Goal: Obtain resource: Download file/media

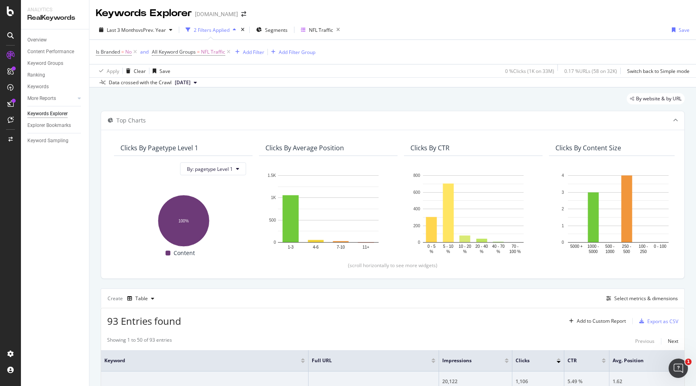
scroll to position [1492, 0]
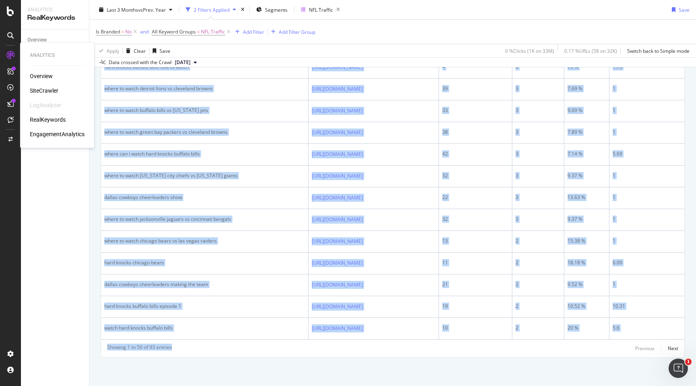
click at [46, 94] on div "SiteCrawler" at bounding box center [44, 91] width 29 height 8
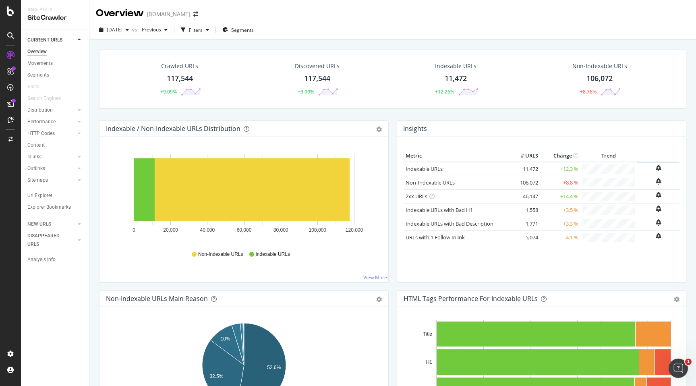
click at [184, 75] on div "117,544" at bounding box center [180, 78] width 26 height 10
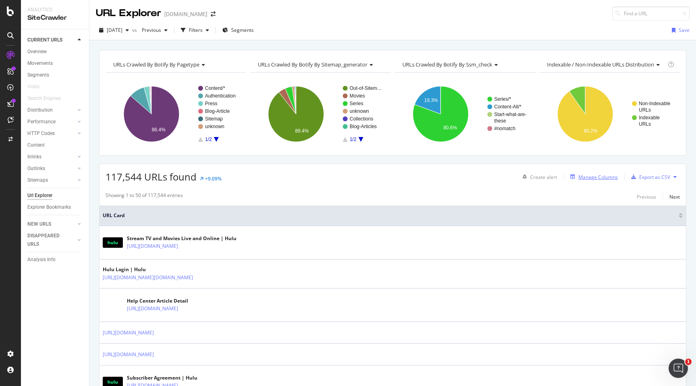
click at [582, 180] on div "Manage Columns" at bounding box center [598, 177] width 39 height 7
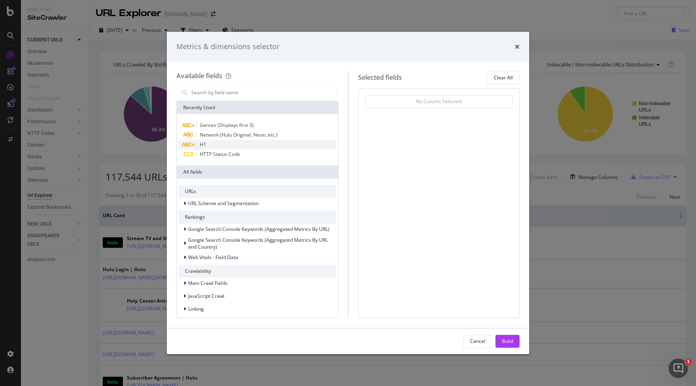
click at [274, 147] on div "H1" at bounding box center [257, 145] width 158 height 10
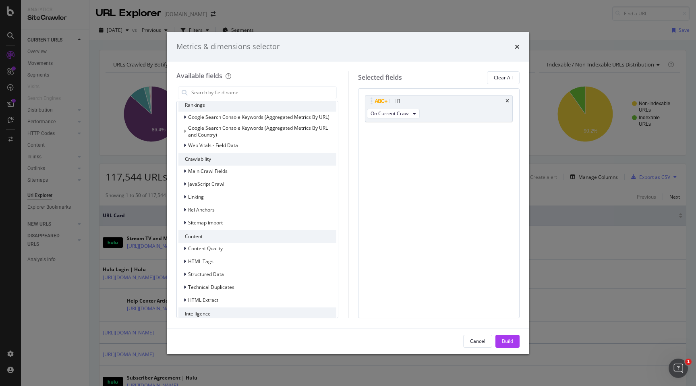
scroll to position [113, 0]
click at [232, 260] on div "HTML Tags" at bounding box center [257, 260] width 158 height 11
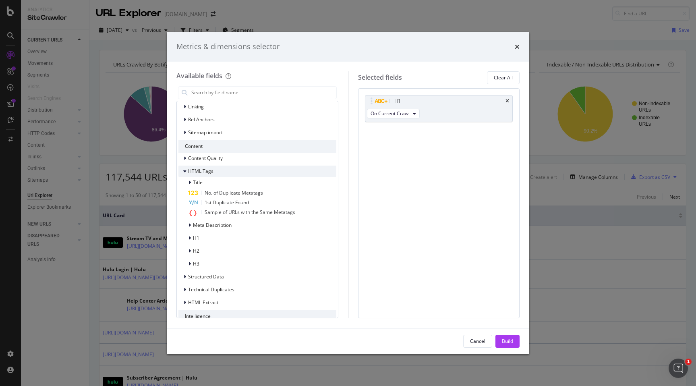
scroll to position [225, 0]
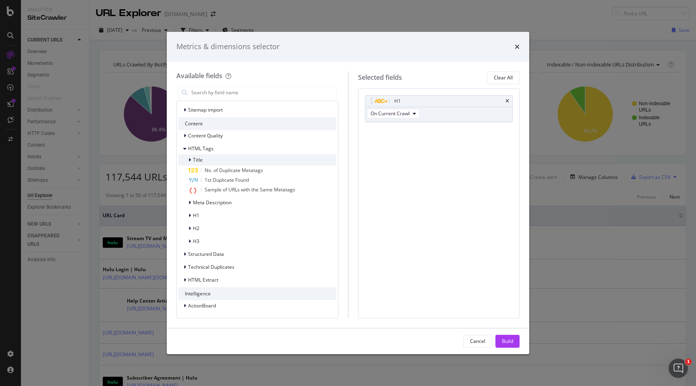
click at [253, 162] on div "Title" at bounding box center [257, 159] width 158 height 11
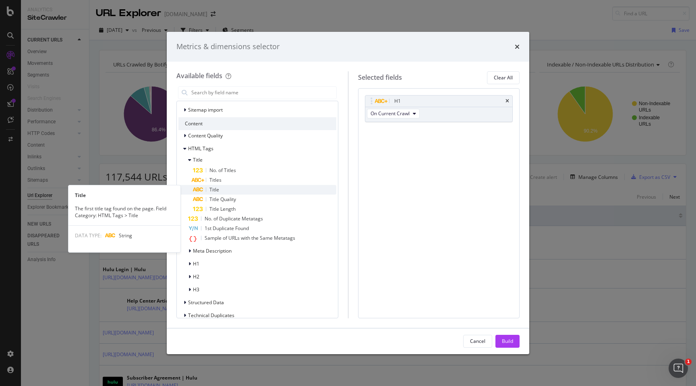
click at [243, 187] on div "Title" at bounding box center [264, 190] width 143 height 10
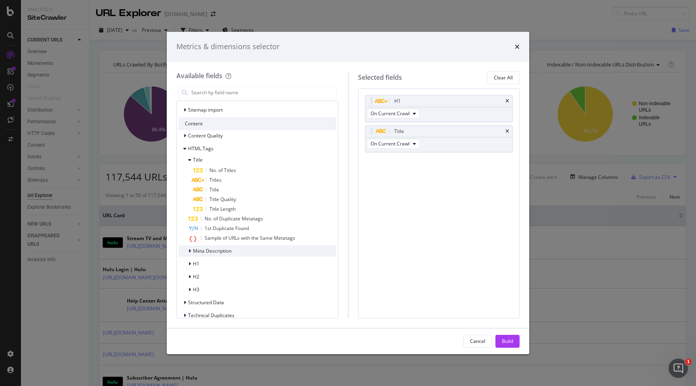
click at [214, 251] on span "Meta Description" at bounding box center [212, 250] width 39 height 7
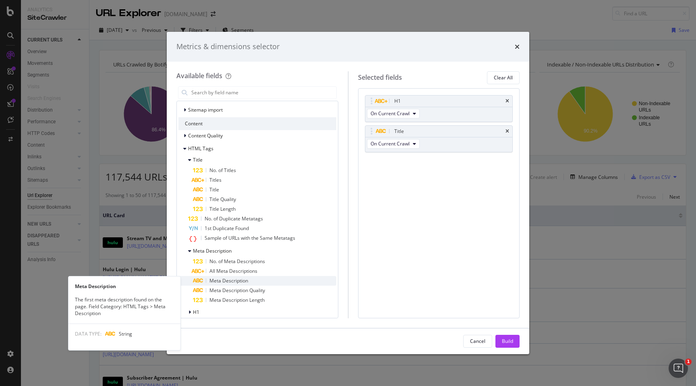
click at [215, 283] on span "Meta Description" at bounding box center [229, 280] width 39 height 7
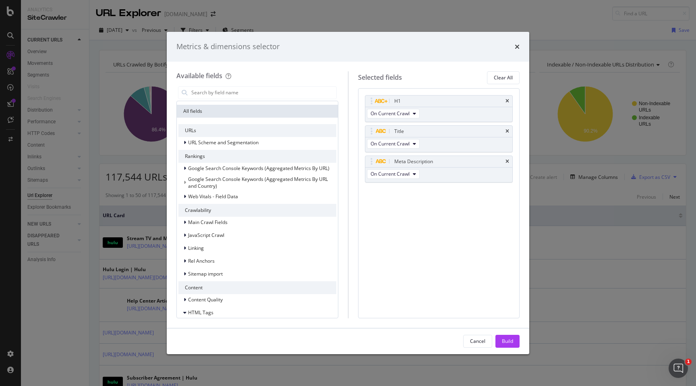
scroll to position [0, 0]
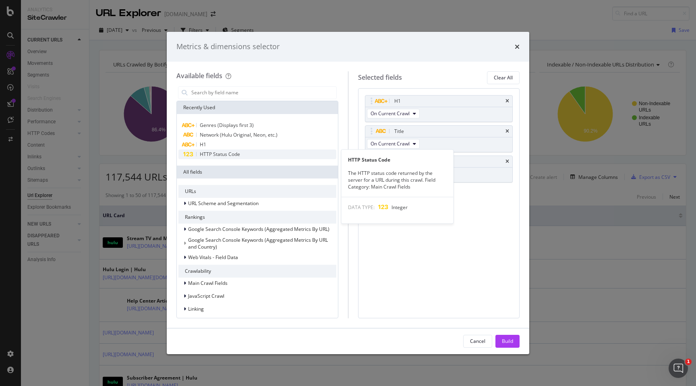
click at [241, 154] on div "HTTP Status Code" at bounding box center [257, 154] width 158 height 10
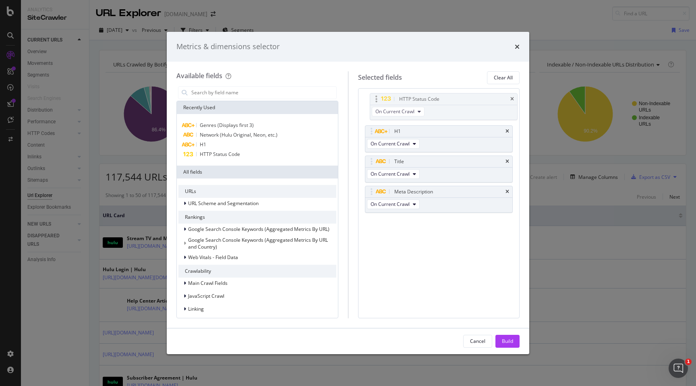
drag, startPoint x: 432, startPoint y: 191, endPoint x: 437, endPoint y: 99, distance: 92.8
click at [437, 99] on body "Analytics SiteCrawler CURRENT URLS Overview Movements Segments Visits Search En…" at bounding box center [348, 193] width 696 height 386
click at [512, 345] on div "Build" at bounding box center [507, 341] width 11 height 12
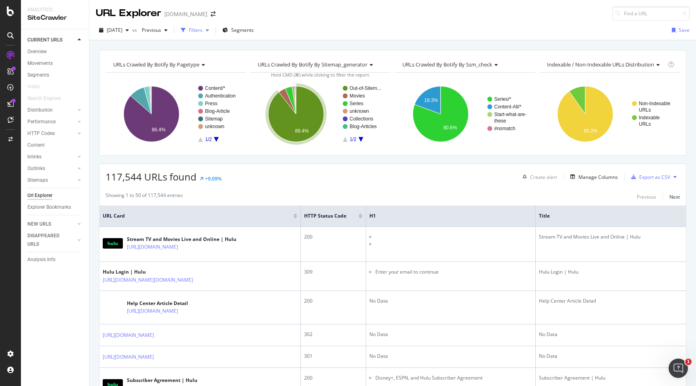
click at [209, 25] on div "Filters" at bounding box center [195, 30] width 35 height 12
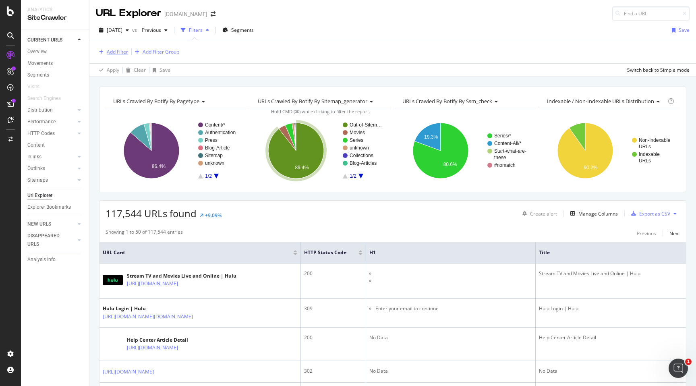
click at [121, 54] on div "Add Filter" at bounding box center [117, 51] width 21 height 7
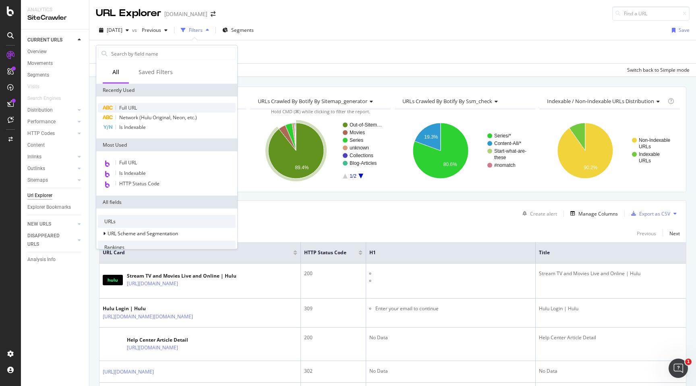
click at [132, 107] on span "Full URL" at bounding box center [128, 107] width 18 height 7
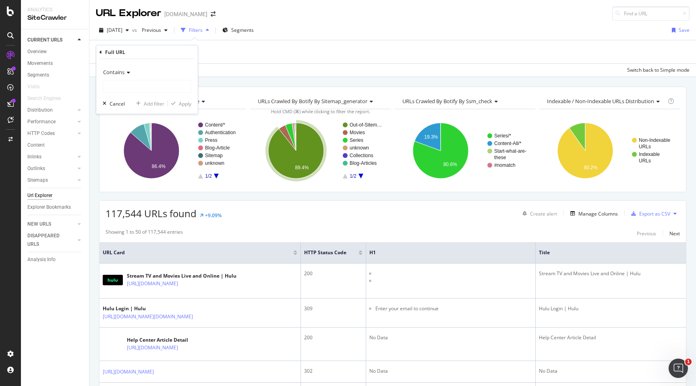
click at [125, 68] on div "Contains" at bounding box center [147, 72] width 89 height 13
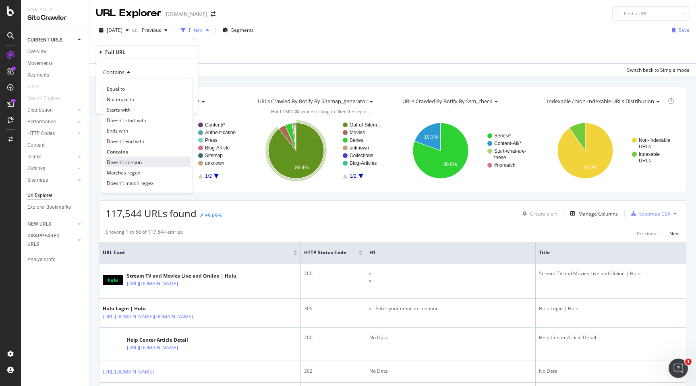
click at [133, 162] on span "Doesn't contain" at bounding box center [124, 161] width 35 height 7
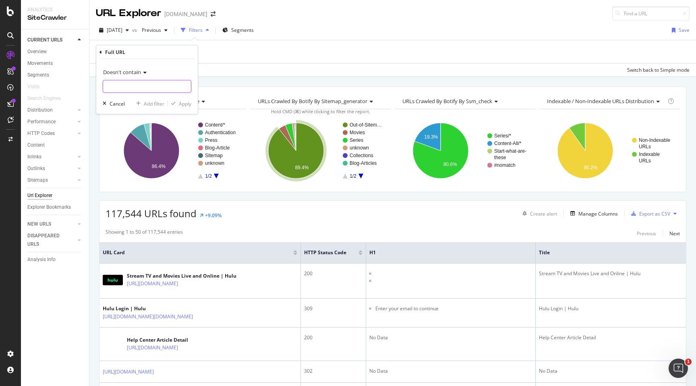
click at [145, 89] on input "text" at bounding box center [147, 86] width 88 height 13
type input "?"
click at [185, 106] on div "Apply" at bounding box center [185, 103] width 12 height 7
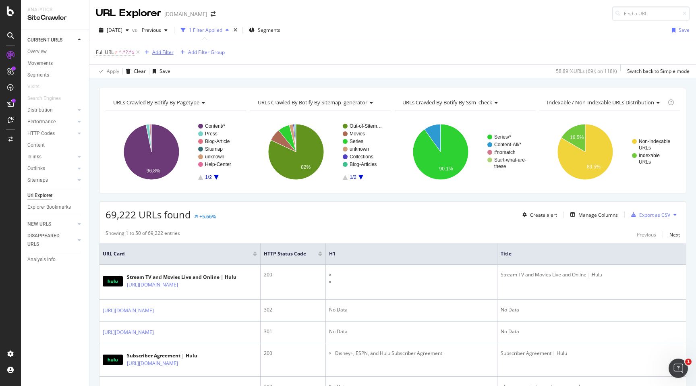
click at [166, 53] on div "Add Filter" at bounding box center [162, 52] width 21 height 7
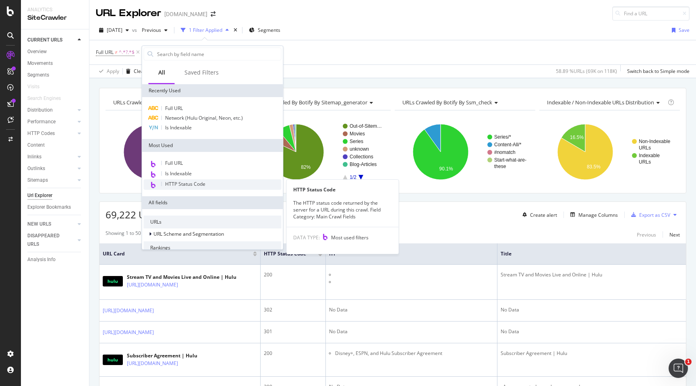
click at [172, 185] on span "HTTP Status Code" at bounding box center [185, 184] width 40 height 7
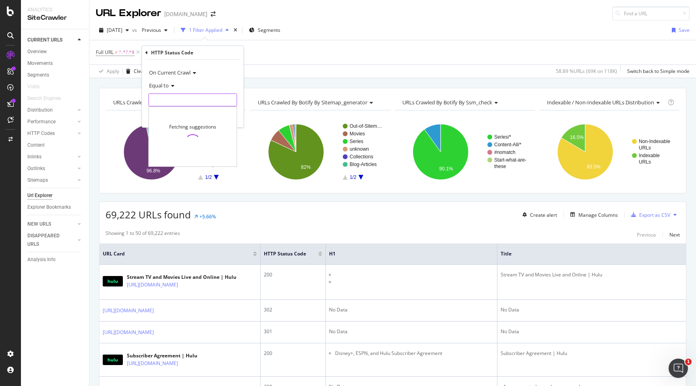
click at [174, 98] on input "number" at bounding box center [193, 99] width 89 height 13
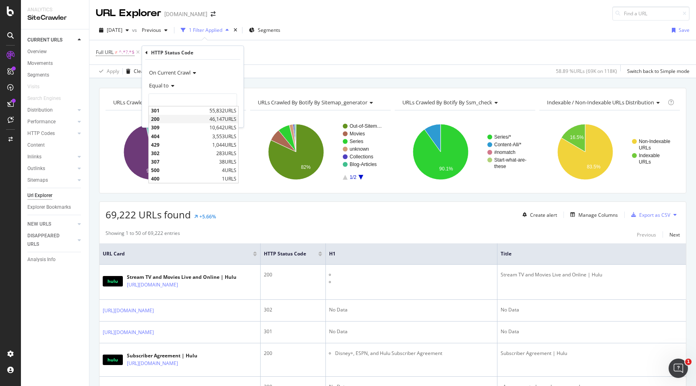
click at [167, 118] on span "200" at bounding box center [179, 119] width 56 height 7
type input "200"
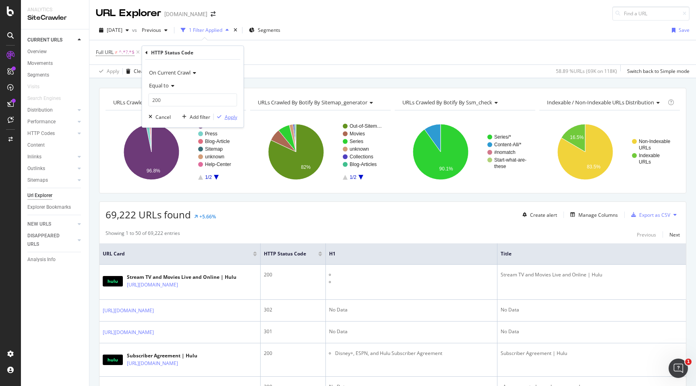
click at [225, 115] on div "Apply" at bounding box center [231, 117] width 12 height 7
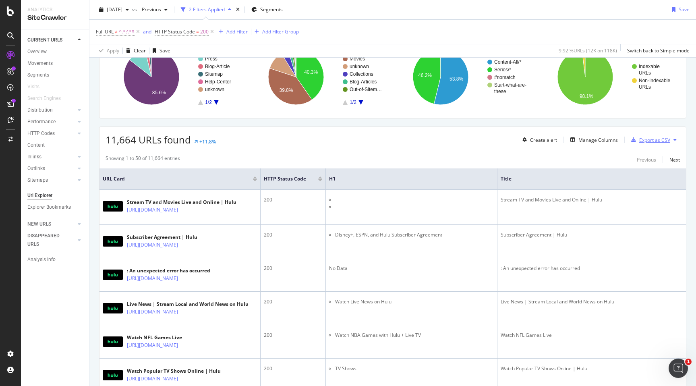
click at [646, 143] on div "Export as CSV" at bounding box center [654, 140] width 31 height 7
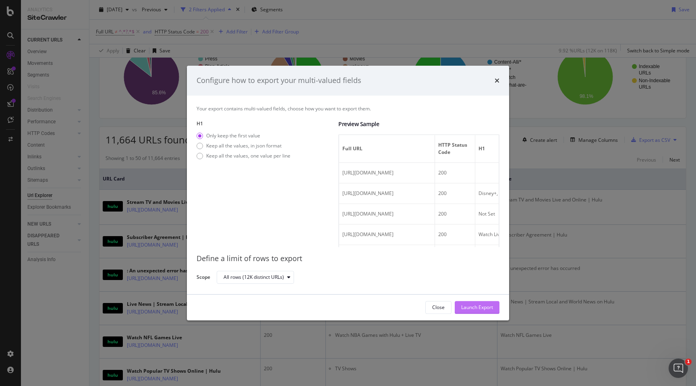
click at [467, 307] on div "Launch Export" at bounding box center [477, 307] width 32 height 7
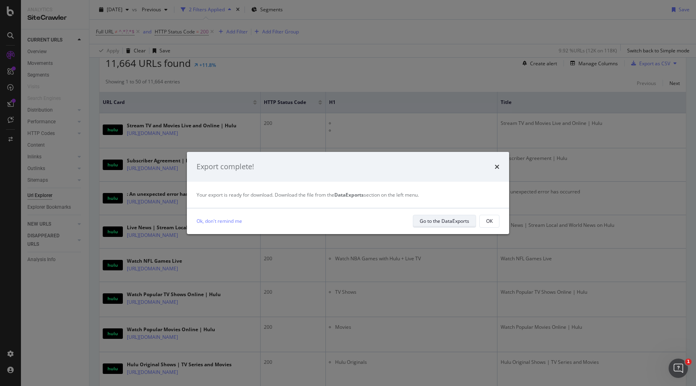
click at [465, 222] on div "Go to the DataExports" at bounding box center [445, 221] width 50 height 7
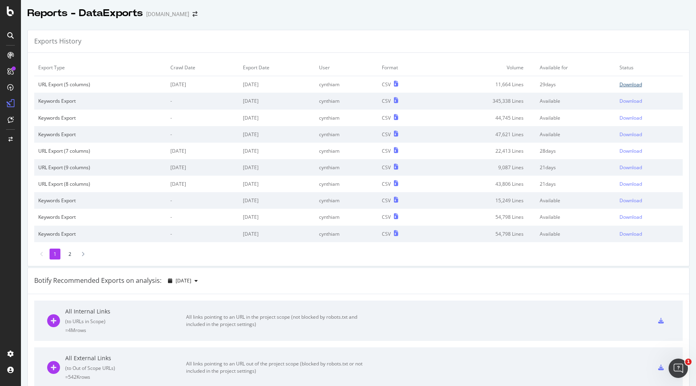
click at [637, 83] on div "Download" at bounding box center [631, 84] width 23 height 7
